Goal: Task Accomplishment & Management: Use online tool/utility

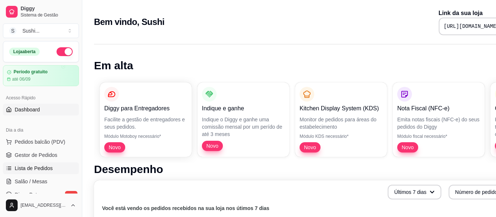
click at [40, 165] on span "Lista de Pedidos" at bounding box center [34, 168] width 38 height 7
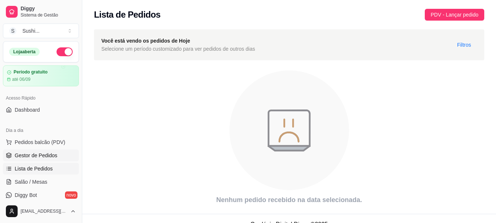
click at [40, 156] on span "Gestor de Pedidos" at bounding box center [36, 155] width 43 height 7
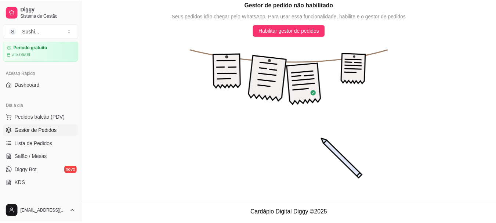
scroll to position [37, 0]
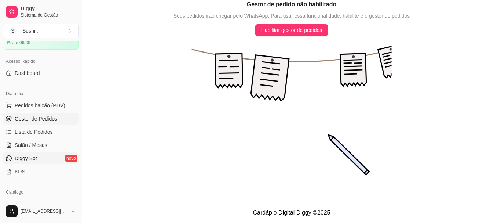
click at [37, 159] on span "Diggy Bot" at bounding box center [26, 158] width 22 height 7
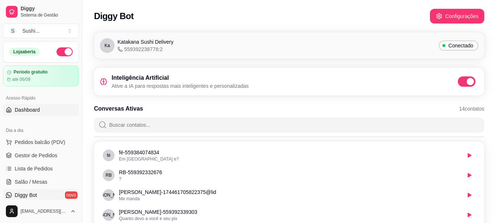
click at [32, 114] on link "Dashboard" at bounding box center [41, 110] width 76 height 12
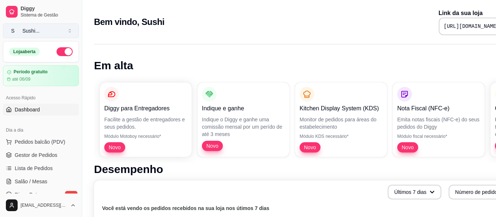
click at [30, 34] on div "Sushi ..." at bounding box center [30, 30] width 17 height 7
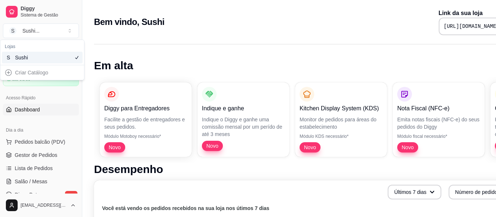
click at [37, 58] on div "Sushi" at bounding box center [31, 57] width 33 height 7
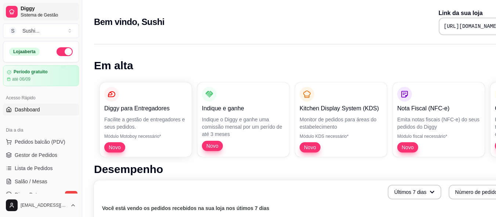
click at [30, 14] on span "Sistema de Gestão" at bounding box center [48, 15] width 55 height 6
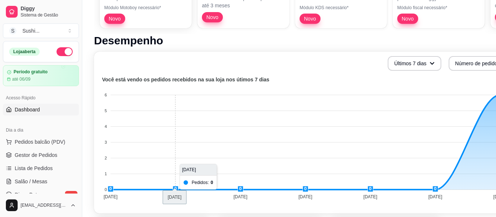
scroll to position [184, 0]
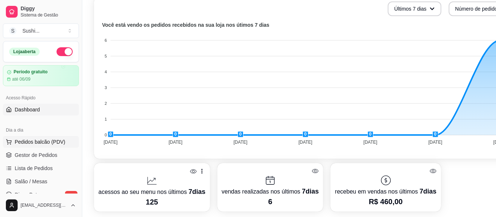
click at [32, 142] on span "Pedidos balcão (PDV)" at bounding box center [40, 141] width 51 height 7
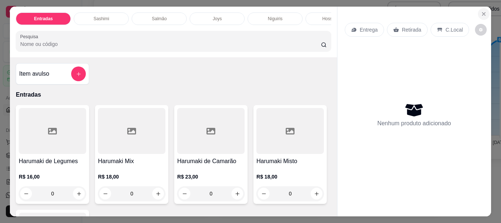
click at [478, 11] on button "Close" at bounding box center [484, 14] width 12 height 12
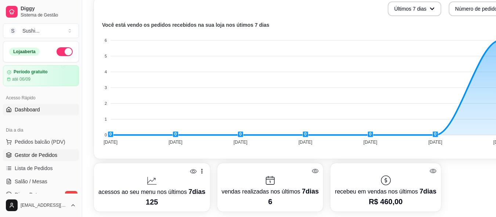
click at [24, 159] on link "Gestor de Pedidos" at bounding box center [41, 155] width 76 height 12
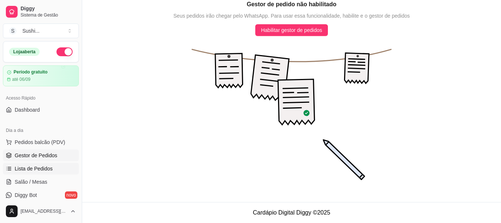
click at [36, 172] on link "Lista de Pedidos" at bounding box center [41, 169] width 76 height 12
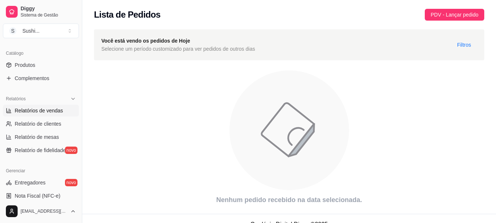
scroll to position [184, 0]
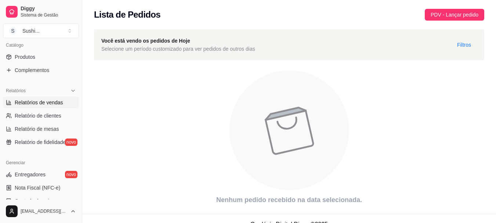
click at [38, 101] on span "Relatórios de vendas" at bounding box center [39, 102] width 48 height 7
select select "ALL"
select select "0"
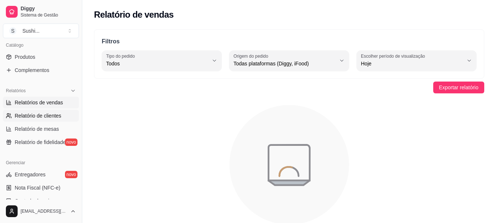
click at [42, 113] on span "Relatório de clientes" at bounding box center [38, 115] width 47 height 7
select select "30"
select select "HIGHEST_TOTAL_SPENT_WITH_ORDERS"
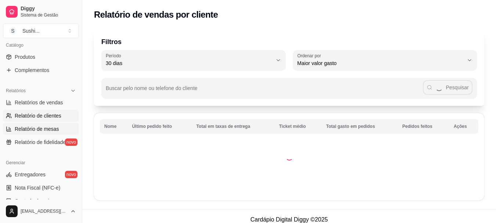
click at [45, 130] on span "Relatório de mesas" at bounding box center [37, 128] width 44 height 7
select select "TOTAL_OF_ORDERS"
select select "7"
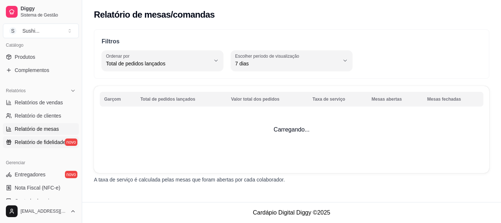
click at [44, 139] on span "Relatório de fidelidade" at bounding box center [40, 141] width 51 height 7
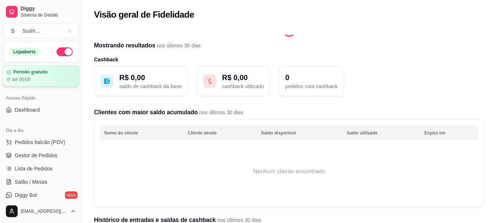
click at [32, 80] on div "até 06/09" at bounding box center [41, 79] width 69 height 6
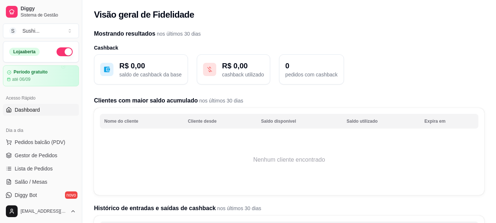
click at [26, 113] on span "Dashboard" at bounding box center [27, 109] width 25 height 7
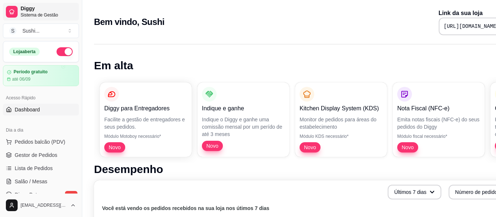
click at [46, 12] on span "Sistema de Gestão" at bounding box center [48, 15] width 55 height 6
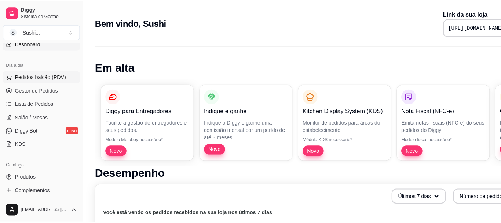
scroll to position [73, 0]
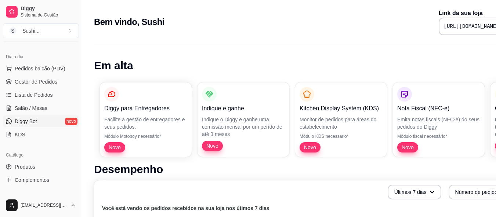
click at [31, 123] on span "Diggy Bot" at bounding box center [26, 121] width 22 height 7
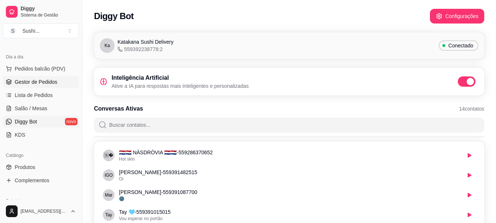
click at [46, 81] on span "Gestor de Pedidos" at bounding box center [36, 81] width 43 height 7
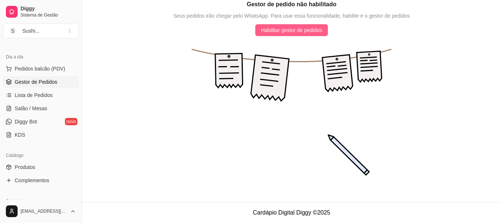
click at [287, 32] on span "Habilitar gestor de pedidos" at bounding box center [291, 30] width 61 height 8
